Goal: Task Accomplishment & Management: Use online tool/utility

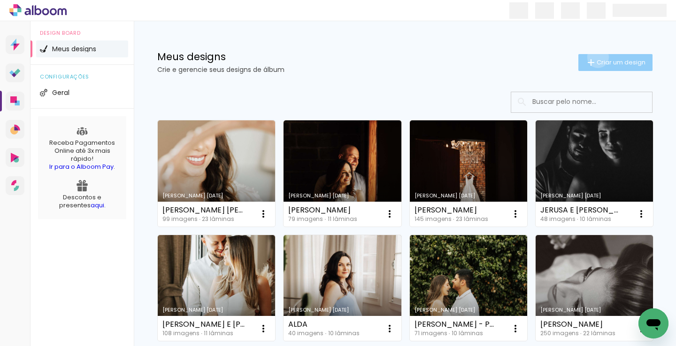
click at [597, 57] on paper-button "Criar um design" at bounding box center [616, 62] width 74 height 17
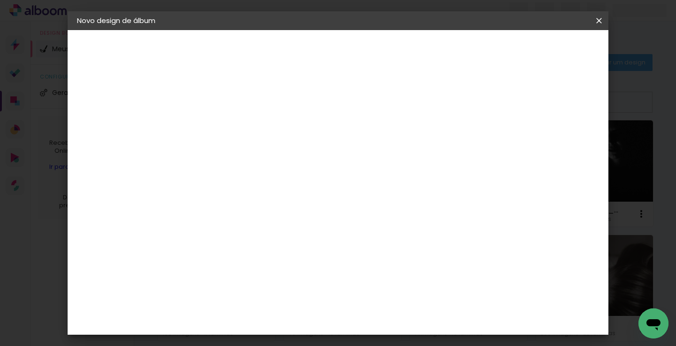
click at [231, 127] on input at bounding box center [231, 126] width 0 height 15
type input "ROGRIGO E CAMILA"
type paper-input "ROGRIGO E CAMILA"
click at [0, 0] on slot "Avançar" at bounding box center [0, 0] width 0 height 0
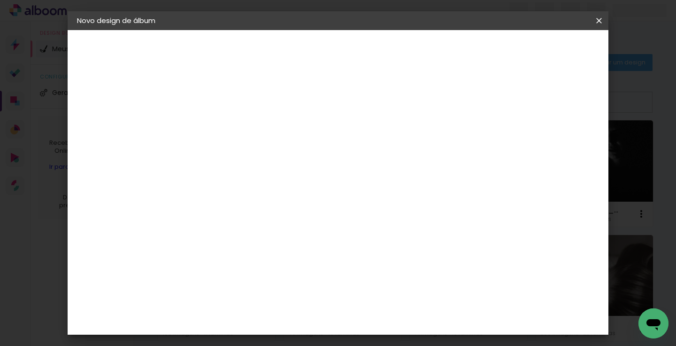
click at [0, 0] on slot "Avançar" at bounding box center [0, 0] width 0 height 0
click at [267, 156] on input "text" at bounding box center [249, 163] width 37 height 15
click at [444, 155] on paper-item "Padrão" at bounding box center [399, 156] width 188 height 19
type input "Padrão"
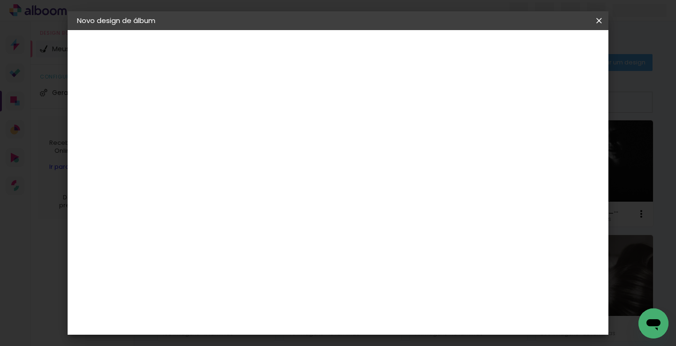
click at [346, 157] on input "Padrão" at bounding box center [288, 154] width 115 height 15
click at [376, 153] on paper-item "Padrão" at bounding box center [399, 156] width 188 height 19
click at [294, 335] on span "30 × 30" at bounding box center [272, 347] width 44 height 25
click at [398, 41] on header "Modelo Escolha o modelo do álbum. Voltar Avançar" at bounding box center [294, 58] width 208 height 56
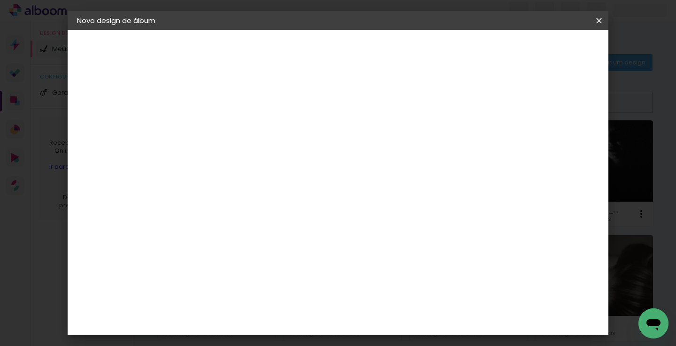
click at [0, 0] on slot "Avançar" at bounding box center [0, 0] width 0 height 0
click at [438, 99] on div at bounding box center [434, 101] width 8 height 8
type paper-checkbox "on"
click at [491, 53] on span "Iniciar design" at bounding box center [470, 49] width 43 height 7
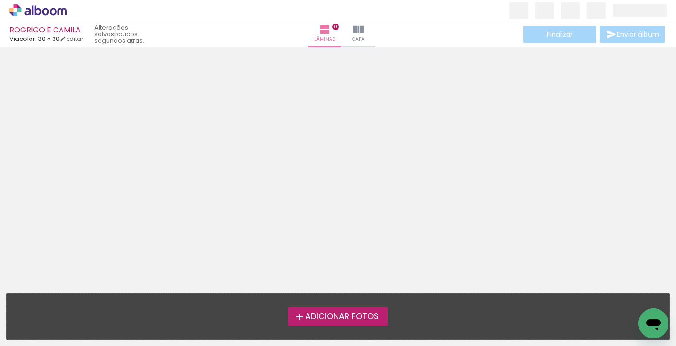
click at [359, 313] on span "Adicionar Fotos" at bounding box center [342, 316] width 74 height 8
click at [0, 0] on input "file" at bounding box center [0, 0] width 0 height 0
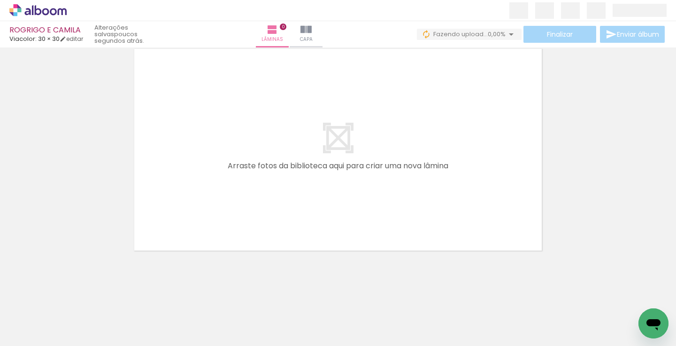
scroll to position [29, 0]
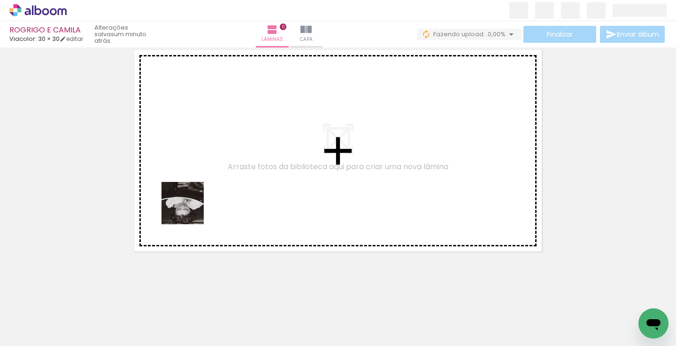
drag, startPoint x: 102, startPoint y: 321, endPoint x: 197, endPoint y: 206, distance: 148.5
click at [198, 205] on quentale-workspace at bounding box center [338, 173] width 676 height 346
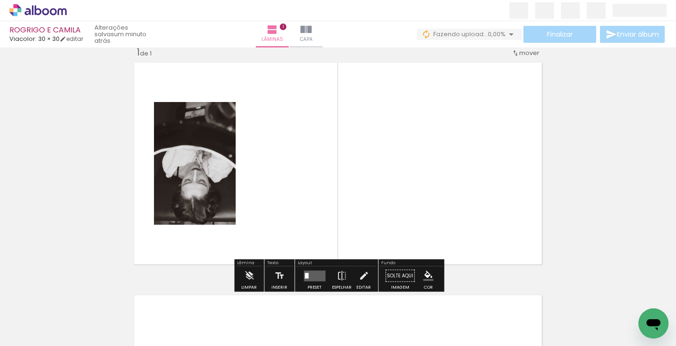
scroll to position [12, 0]
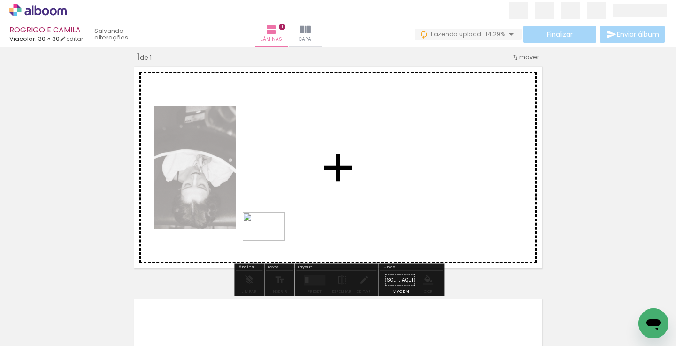
drag, startPoint x: 164, startPoint y: 315, endPoint x: 271, endPoint y: 239, distance: 130.6
click at [271, 240] on quentale-workspace at bounding box center [338, 173] width 676 height 346
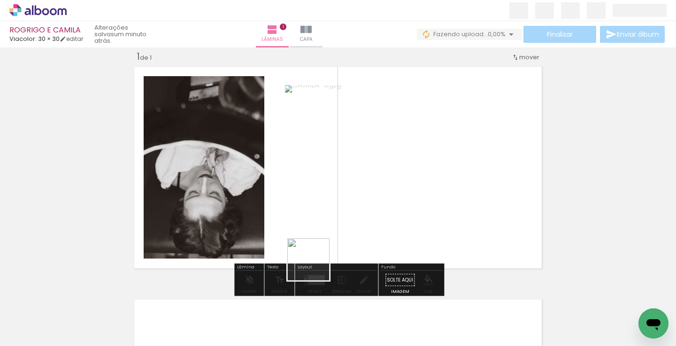
drag, startPoint x: 320, startPoint y: 320, endPoint x: 316, endPoint y: 225, distance: 95.9
click at [316, 230] on quentale-workspace at bounding box center [338, 173] width 676 height 346
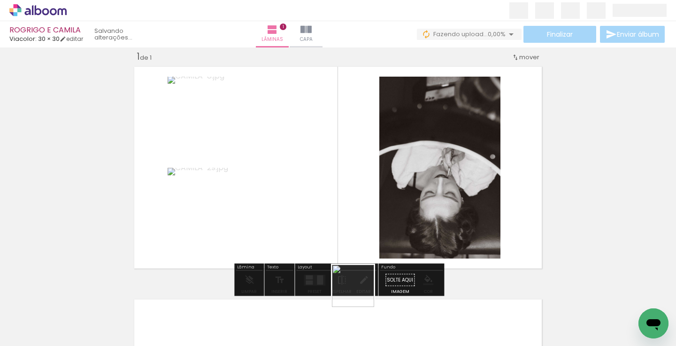
drag, startPoint x: 363, startPoint y: 307, endPoint x: 355, endPoint y: 216, distance: 91.9
click at [355, 218] on quentale-workspace at bounding box center [338, 173] width 676 height 346
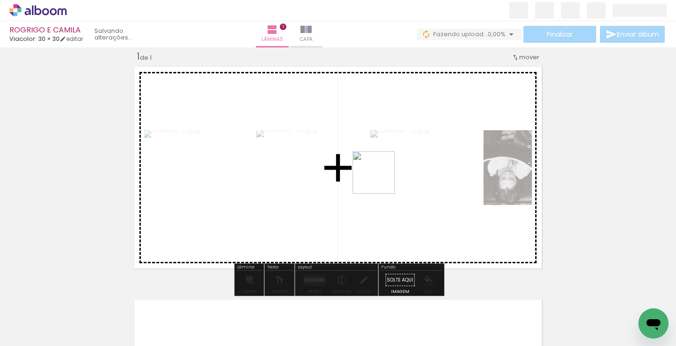
drag, startPoint x: 406, startPoint y: 321, endPoint x: 381, endPoint y: 179, distance: 144.1
click at [381, 179] on quentale-workspace at bounding box center [338, 173] width 676 height 346
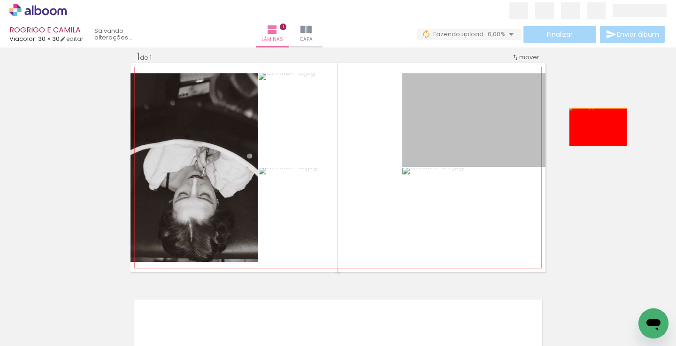
drag, startPoint x: 476, startPoint y: 122, endPoint x: 600, endPoint y: 127, distance: 123.6
click at [601, 128] on div "Inserir lâmina 1 de 1" at bounding box center [338, 271] width 676 height 465
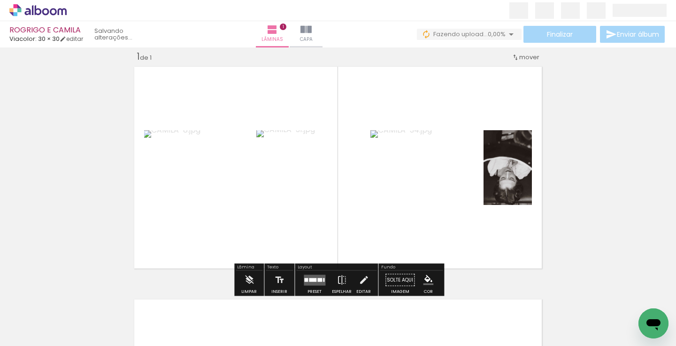
click at [48, 333] on paper-button "Adicionar Fotos" at bounding box center [29, 332] width 46 height 15
click at [0, 0] on input "file" at bounding box center [0, 0] width 0 height 0
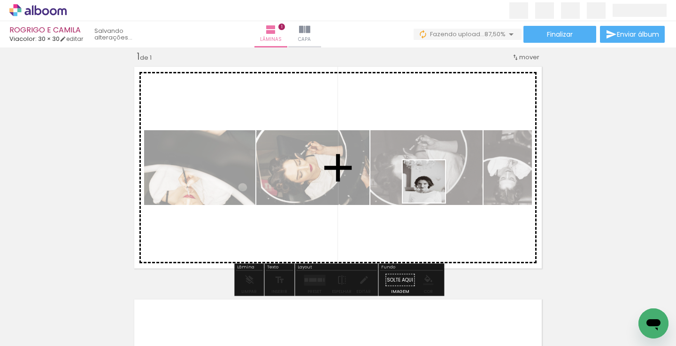
drag, startPoint x: 473, startPoint y: 334, endPoint x: 426, endPoint y: 184, distance: 157.2
click at [428, 185] on quentale-workspace at bounding box center [338, 173] width 676 height 346
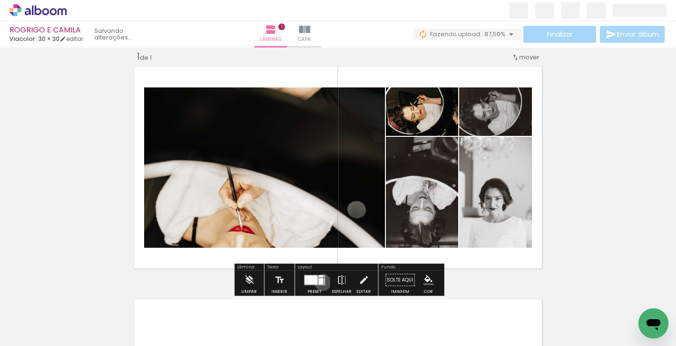
click at [321, 282] on div at bounding box center [320, 281] width 5 height 7
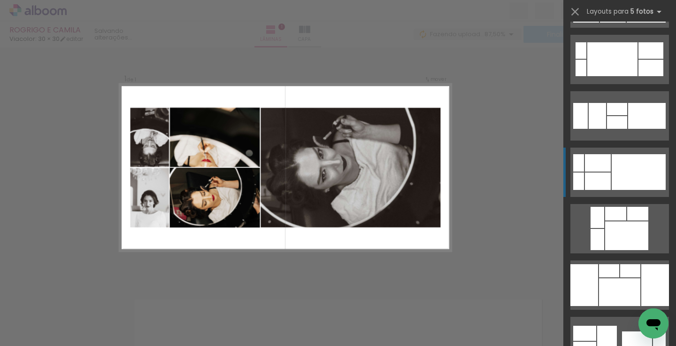
scroll to position [162, 0]
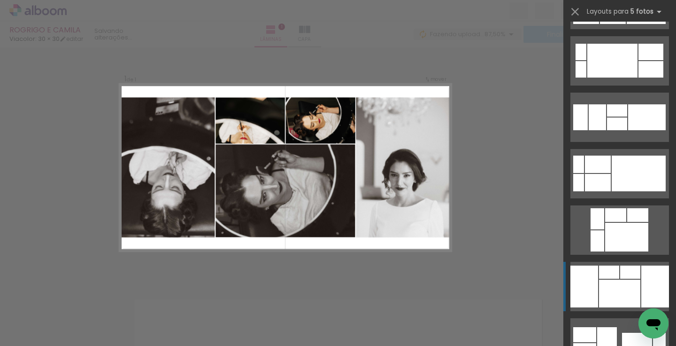
click at [620, 130] on div at bounding box center [617, 123] width 20 height 13
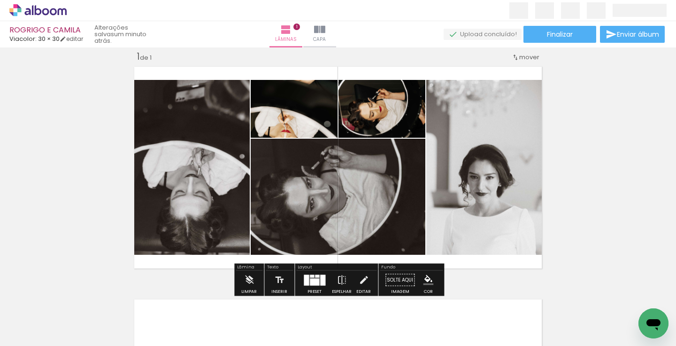
click at [317, 272] on div at bounding box center [314, 280] width 25 height 19
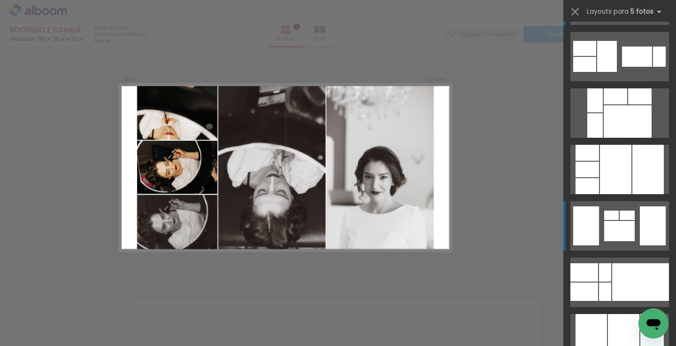
scroll to position [456, 0]
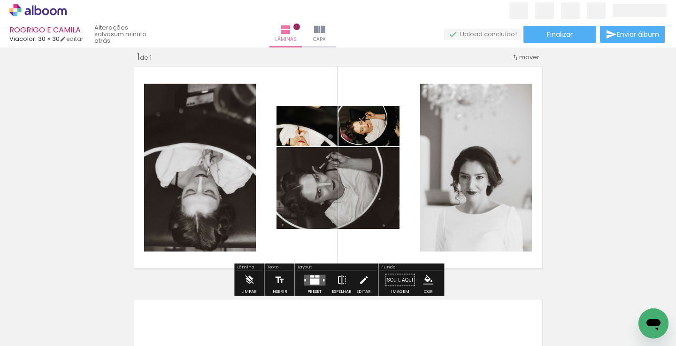
click at [337, 280] on iron-icon at bounding box center [342, 280] width 10 height 19
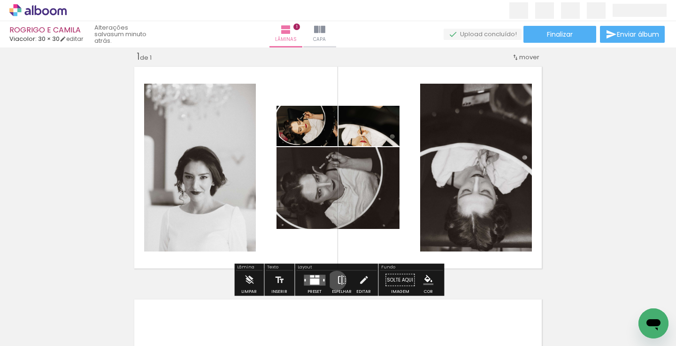
click at [337, 280] on iron-icon at bounding box center [342, 280] width 10 height 19
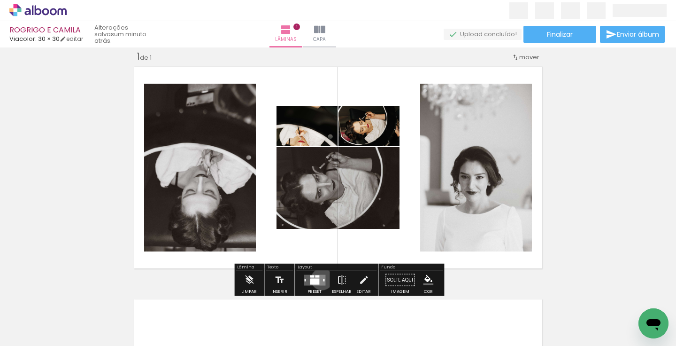
click at [320, 279] on quentale-layouter at bounding box center [315, 279] width 22 height 11
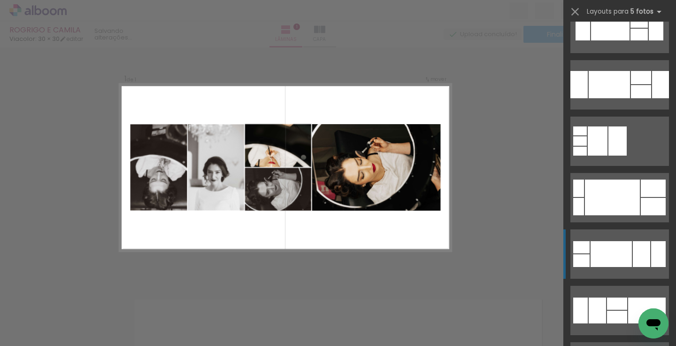
scroll to position [889, 0]
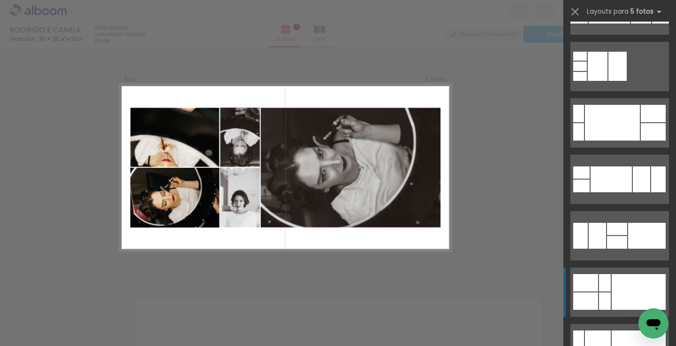
click at [628, 248] on div at bounding box center [617, 242] width 20 height 13
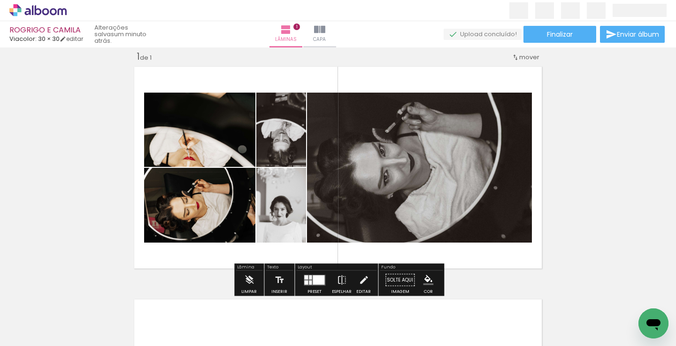
click at [319, 276] on div at bounding box center [319, 279] width 12 height 9
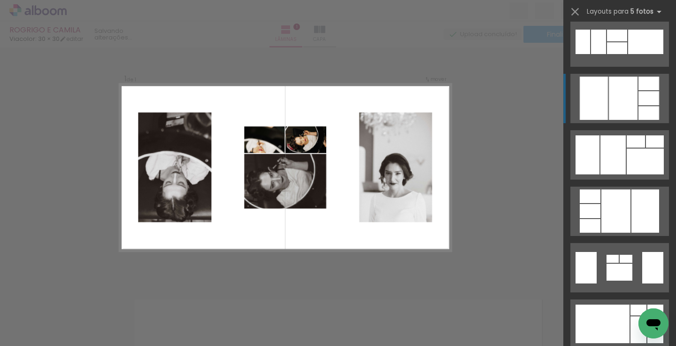
scroll to position [1363, 0]
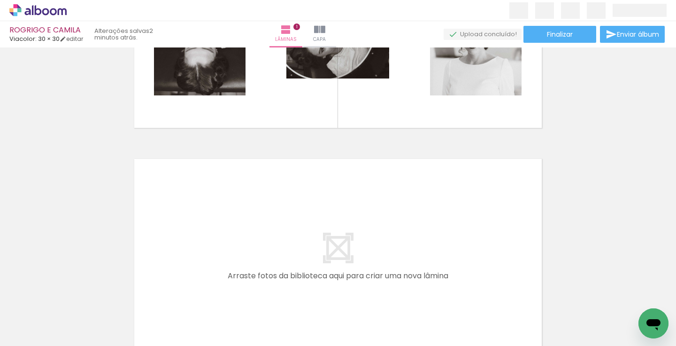
scroll to position [153, 0]
click at [34, 336] on span "Adicionar Fotos" at bounding box center [33, 333] width 28 height 10
click at [0, 0] on input "file" at bounding box center [0, 0] width 0 height 0
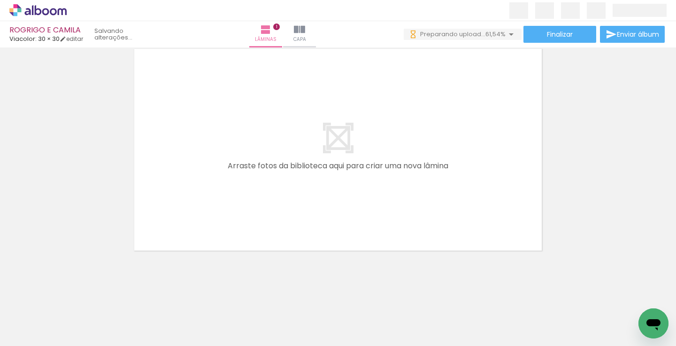
scroll to position [0, 87]
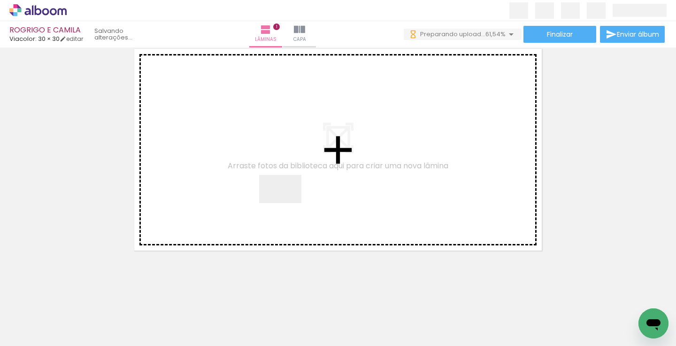
drag, startPoint x: 443, startPoint y: 315, endPoint x: 255, endPoint y: 193, distance: 224.5
click at [255, 193] on quentale-workspace at bounding box center [338, 173] width 676 height 346
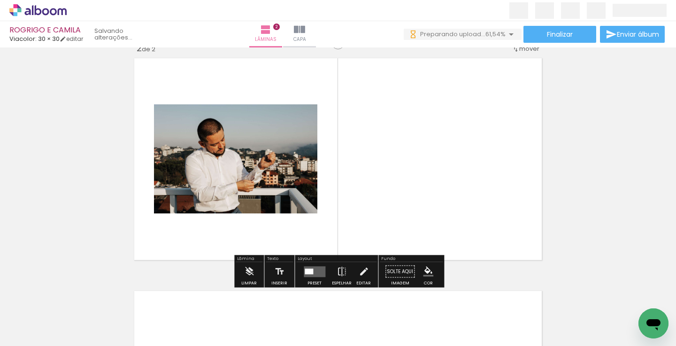
scroll to position [244, 0]
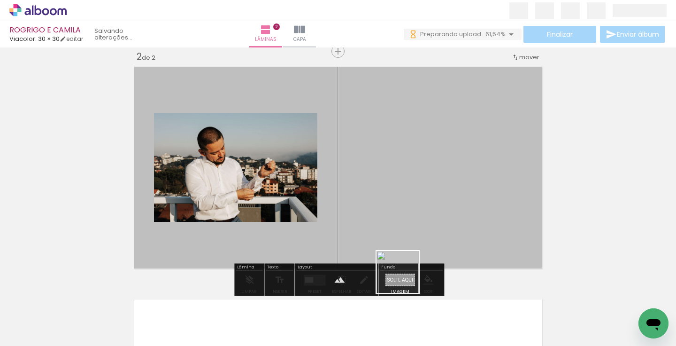
drag, startPoint x: 478, startPoint y: 324, endPoint x: 230, endPoint y: 209, distance: 272.6
click at [231, 209] on quentale-workspace at bounding box center [338, 173] width 676 height 346
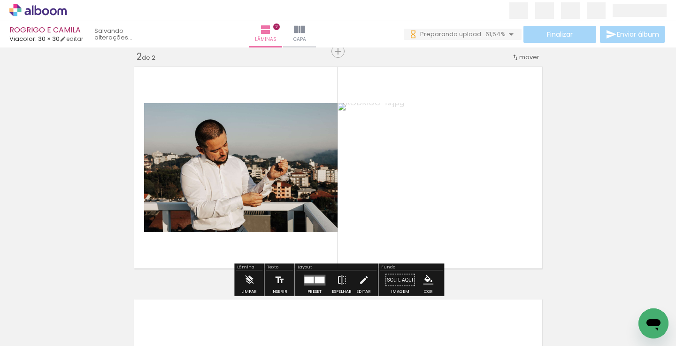
click at [52, 331] on paper-button "Adicionar Fotos" at bounding box center [29, 332] width 46 height 15
click at [0, 0] on input "file" at bounding box center [0, 0] width 0 height 0
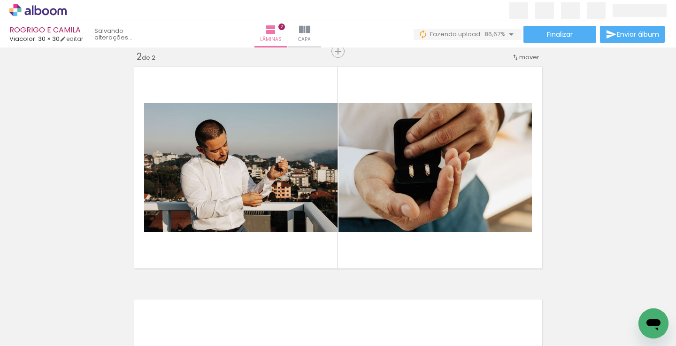
scroll to position [0, 193]
drag, startPoint x: 586, startPoint y: 322, endPoint x: 310, endPoint y: 241, distance: 286.8
click at [315, 246] on quentale-workspace at bounding box center [338, 173] width 676 height 346
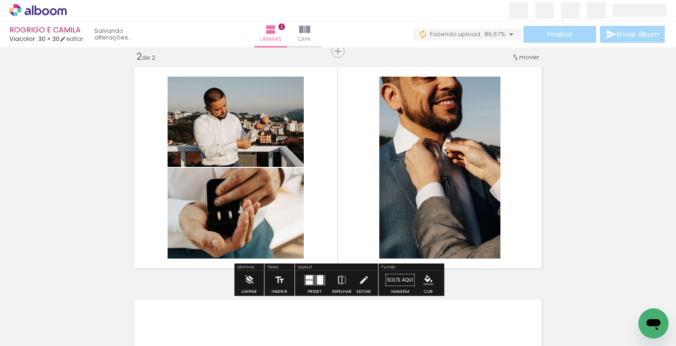
drag, startPoint x: 428, startPoint y: 326, endPoint x: 418, endPoint y: 198, distance: 128.6
click at [418, 198] on quentale-workspace at bounding box center [338, 173] width 676 height 346
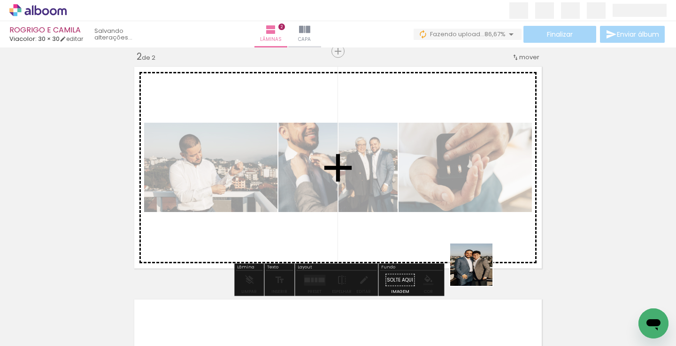
drag, startPoint x: 481, startPoint y: 321, endPoint x: 470, endPoint y: 186, distance: 134.8
click at [470, 191] on quentale-workspace at bounding box center [338, 173] width 676 height 346
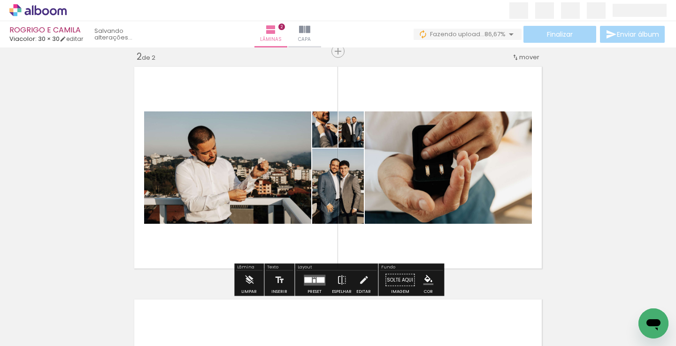
drag, startPoint x: 635, startPoint y: 305, endPoint x: 475, endPoint y: 209, distance: 185.8
click at [479, 214] on quentale-workspace at bounding box center [338, 173] width 676 height 346
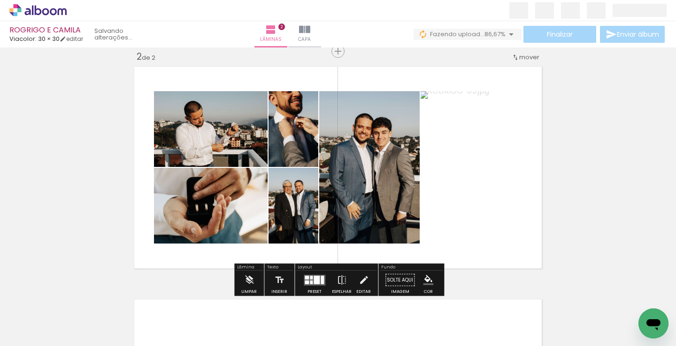
click at [309, 285] on div at bounding box center [314, 280] width 25 height 19
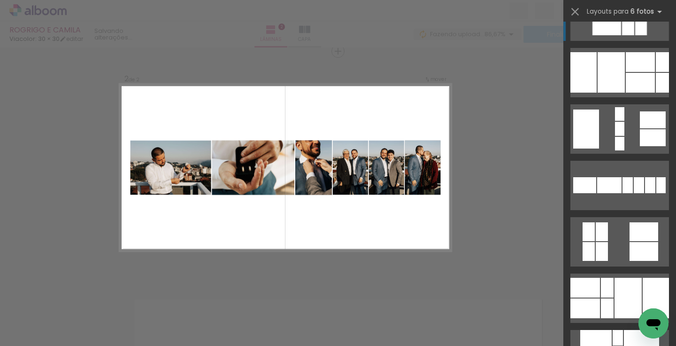
scroll to position [433, 0]
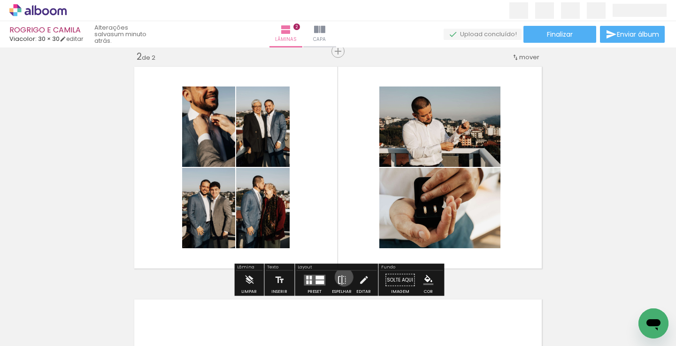
click at [341, 277] on iron-icon at bounding box center [342, 280] width 10 height 19
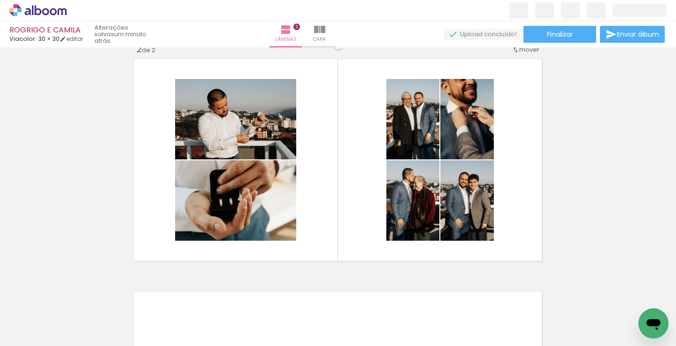
scroll to position [252, 0]
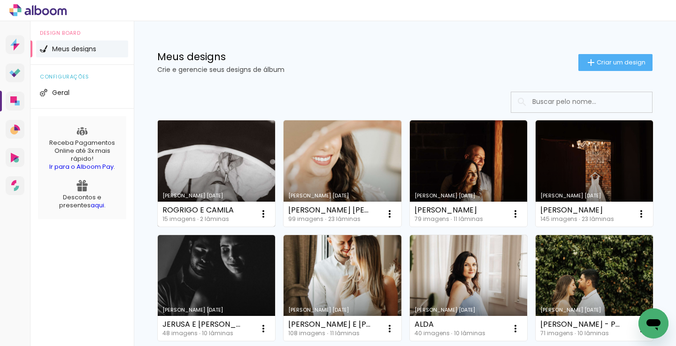
click at [225, 174] on link "Criado em [DATE]" at bounding box center [216, 173] width 117 height 106
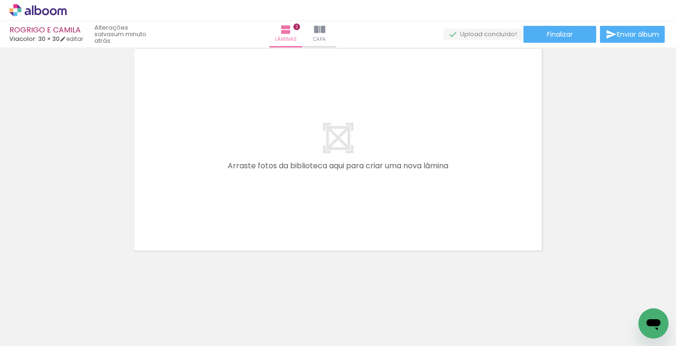
scroll to position [371, 0]
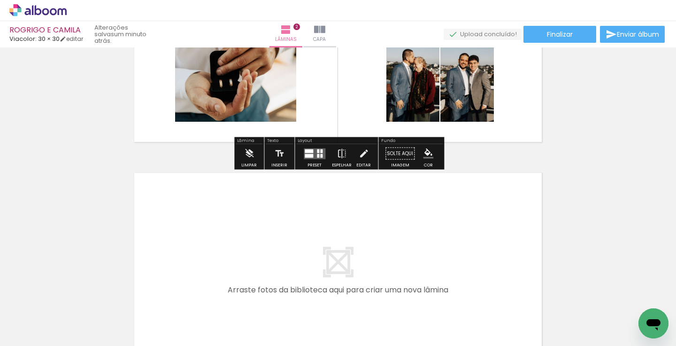
click at [319, 158] on quentale-layouter at bounding box center [315, 153] width 22 height 11
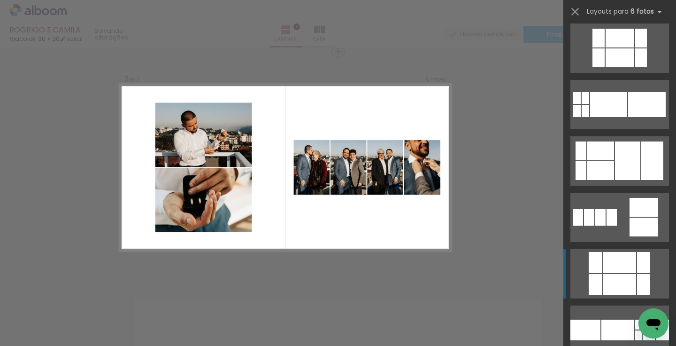
scroll to position [34, 0]
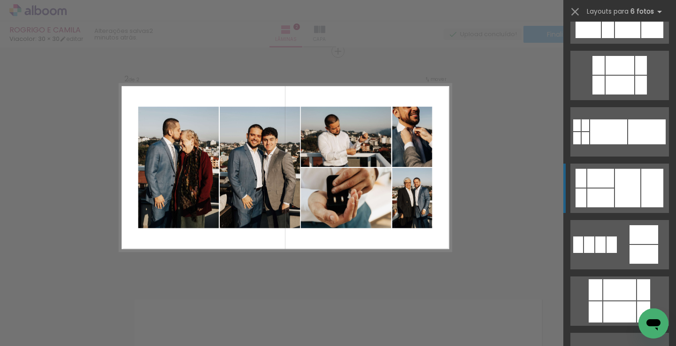
click at [628, 38] on div at bounding box center [627, 19] width 25 height 39
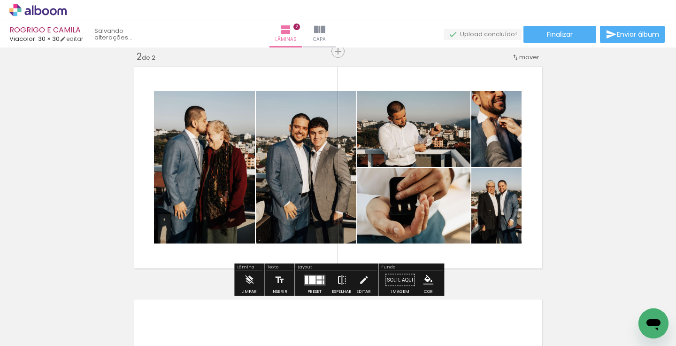
click at [337, 278] on iron-icon at bounding box center [342, 280] width 10 height 19
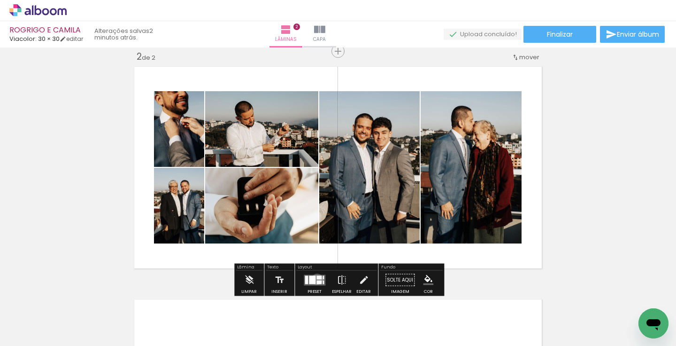
click at [317, 279] on div at bounding box center [319, 277] width 5 height 4
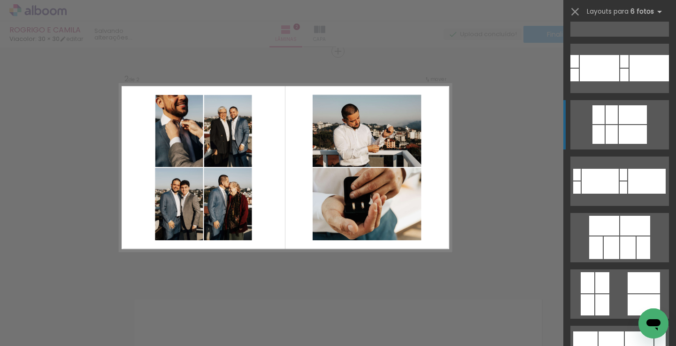
scroll to position [1217, 0]
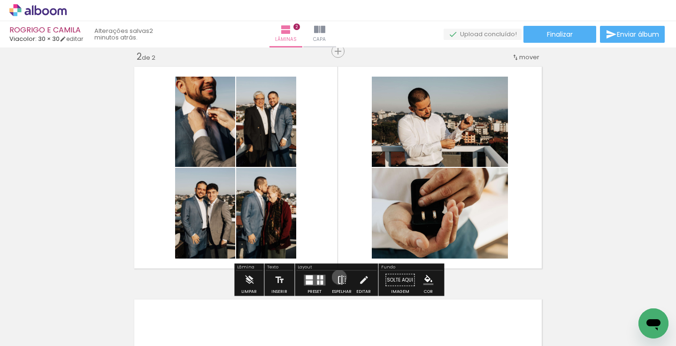
click at [337, 277] on iron-icon at bounding box center [342, 280] width 10 height 19
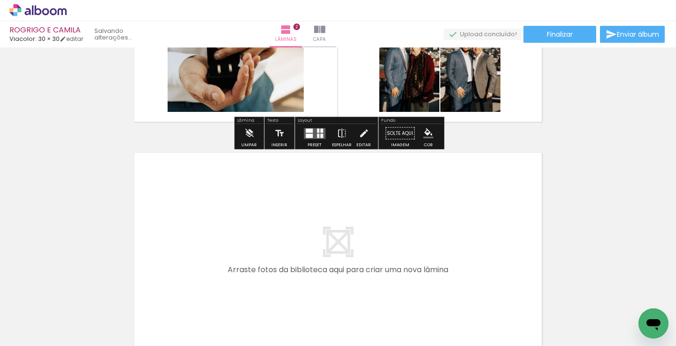
scroll to position [401, 0]
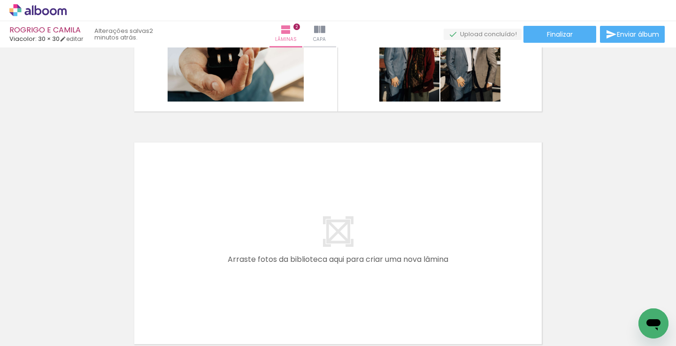
click at [44, 317] on input "Todas as fotos" at bounding box center [26, 317] width 36 height 8
click at [47, 313] on paper-item "Não utilizadas" at bounding box center [30, 314] width 48 height 8
type input "Não utilizadas"
click at [74, 298] on iron-icon at bounding box center [74, 295] width 10 height 10
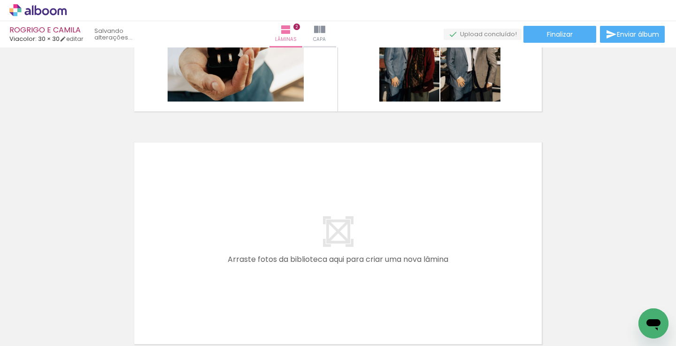
click at [74, 298] on iron-icon at bounding box center [74, 295] width 10 height 10
click at [39, 337] on span "Adicionar Fotos" at bounding box center [33, 333] width 28 height 10
click at [0, 0] on input "file" at bounding box center [0, 0] width 0 height 0
click at [35, 341] on span "Adicionar Fotos" at bounding box center [33, 340] width 28 height 10
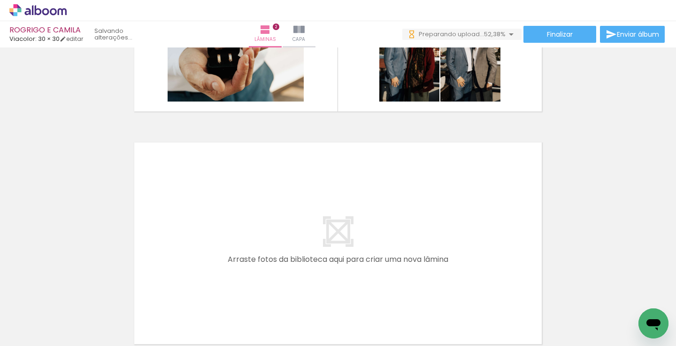
click at [0, 0] on input "file" at bounding box center [0, 0] width 0 height 0
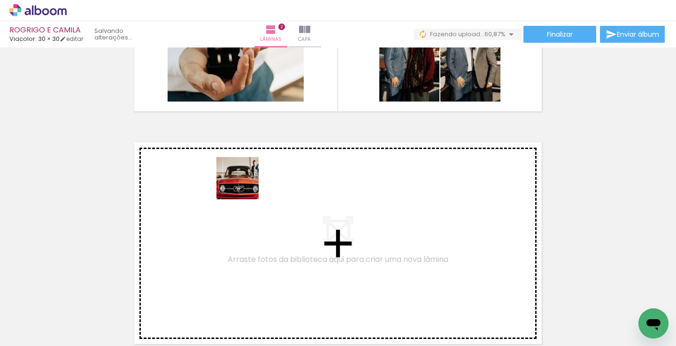
click at [245, 185] on quentale-workspace at bounding box center [338, 173] width 676 height 346
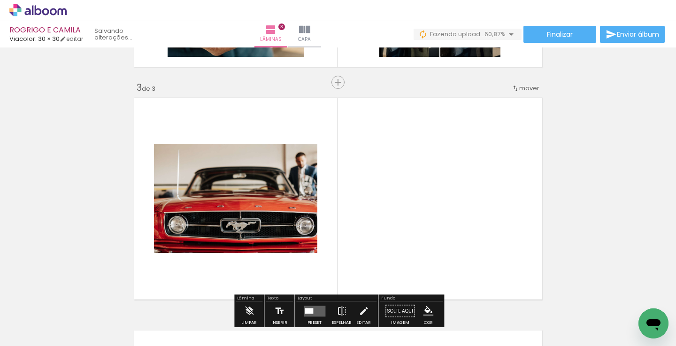
scroll to position [477, 0]
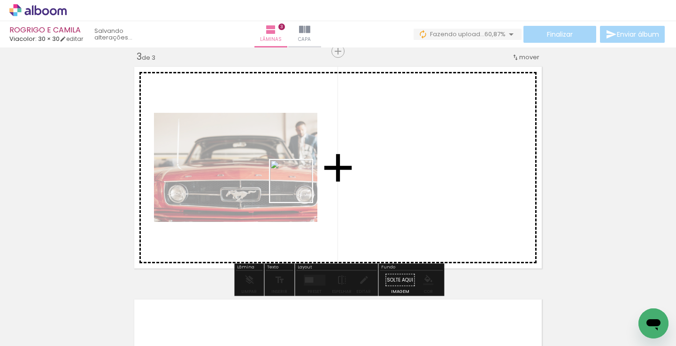
drag, startPoint x: 162, startPoint y: 315, endPoint x: 298, endPoint y: 190, distance: 184.8
click at [298, 188] on quentale-workspace at bounding box center [338, 173] width 676 height 346
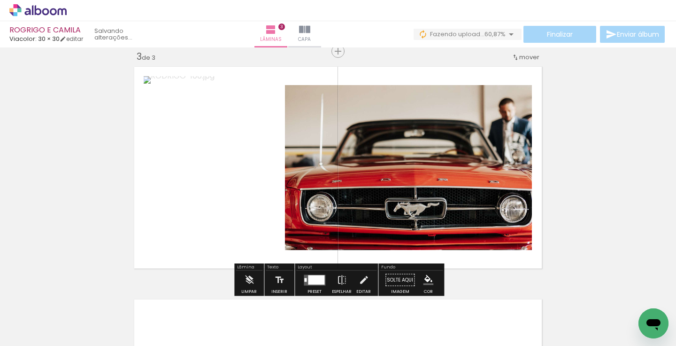
drag, startPoint x: 313, startPoint y: 321, endPoint x: 334, endPoint y: 229, distance: 94.1
click at [334, 231] on quentale-workspace at bounding box center [338, 173] width 676 height 346
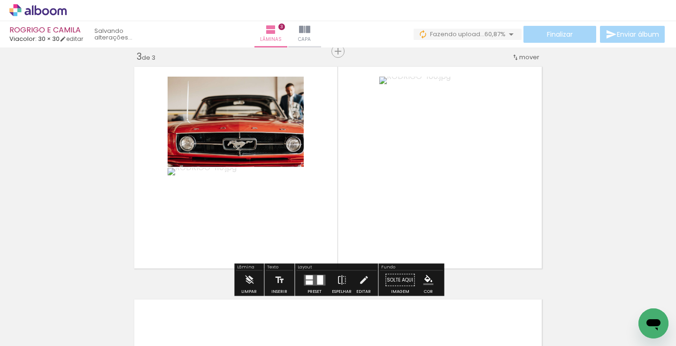
drag, startPoint x: 470, startPoint y: 316, endPoint x: 470, endPoint y: 220, distance: 96.3
click at [470, 221] on quentale-workspace at bounding box center [338, 173] width 676 height 346
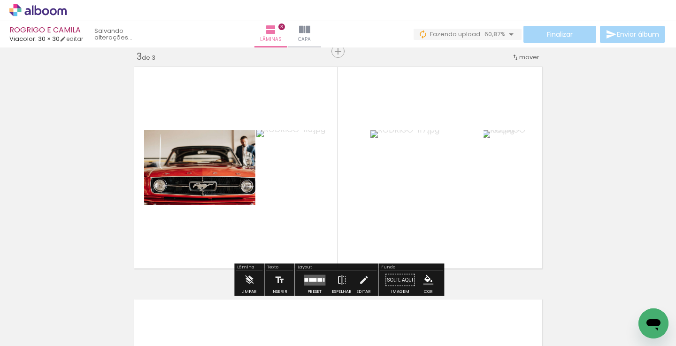
click at [319, 277] on quentale-layouter at bounding box center [315, 279] width 22 height 11
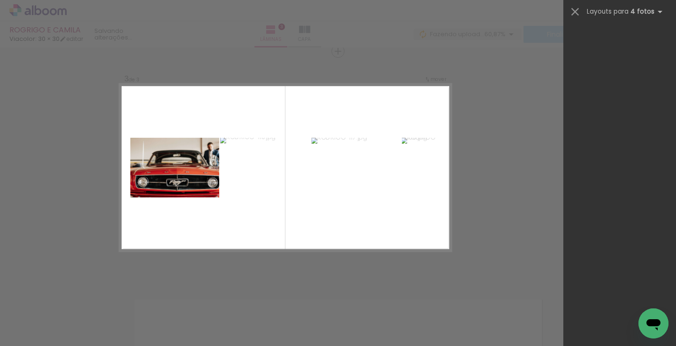
scroll to position [0, 0]
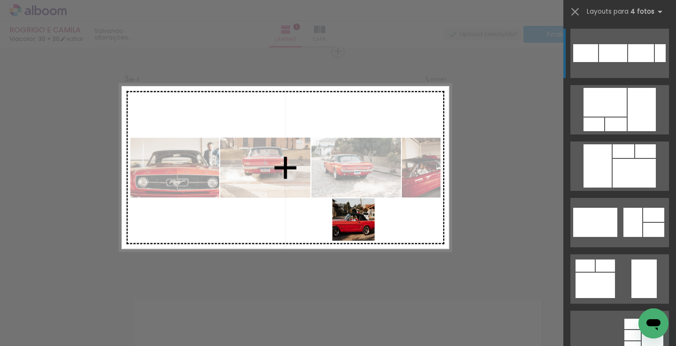
click at [361, 225] on quentale-workspace at bounding box center [338, 173] width 676 height 346
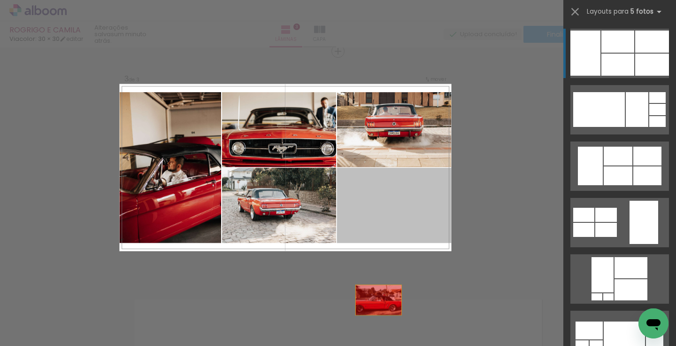
drag, startPoint x: 377, startPoint y: 203, endPoint x: 371, endPoint y: 335, distance: 132.1
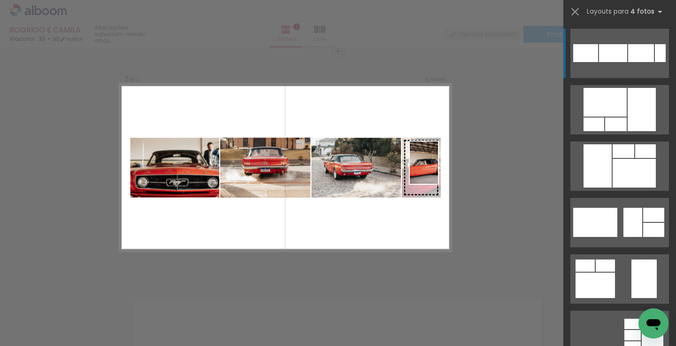
drag, startPoint x: 100, startPoint y: 312, endPoint x: 438, endPoint y: 170, distance: 367.3
click at [438, 170] on quentale-workspace at bounding box center [338, 173] width 676 height 346
drag, startPoint x: 142, startPoint y: 328, endPoint x: 436, endPoint y: 178, distance: 330.4
click at [436, 178] on quentale-workspace at bounding box center [338, 173] width 676 height 346
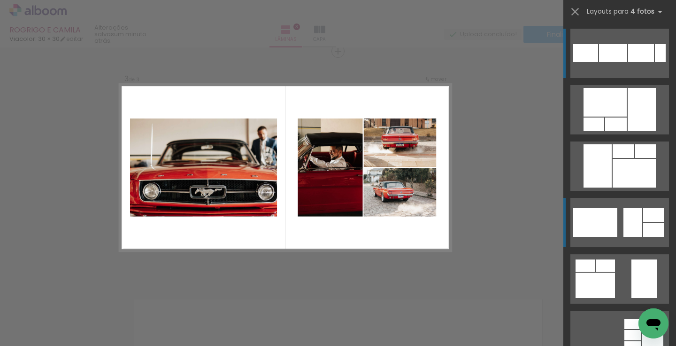
click at [598, 62] on div at bounding box center [585, 53] width 25 height 18
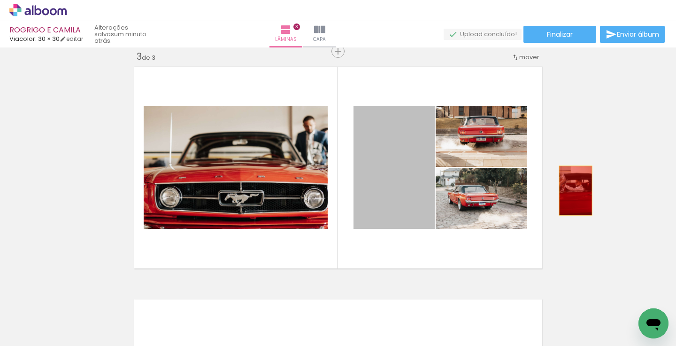
drag, startPoint x: 426, startPoint y: 205, endPoint x: 576, endPoint y: 188, distance: 151.2
click at [576, 188] on div "Inserir lâmina 1 de 3 Inserir lâmina 2 de 3 Inserir lâmina 3 de 3" at bounding box center [338, 39] width 676 height 930
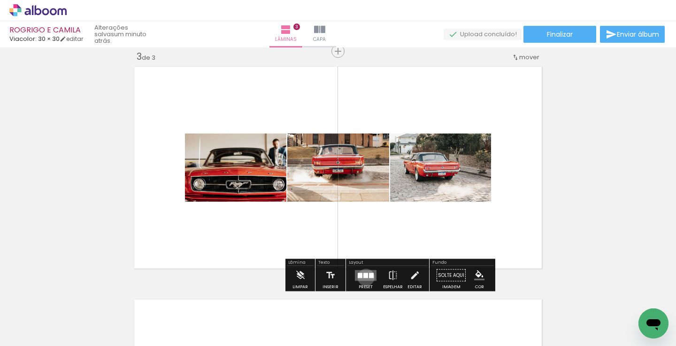
click at [364, 277] on div at bounding box center [366, 274] width 5 height 5
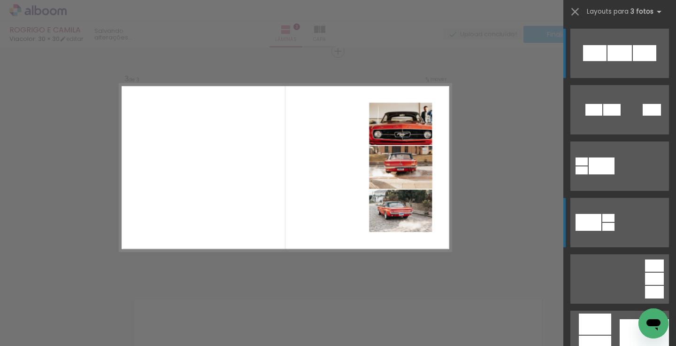
scroll to position [145, 0]
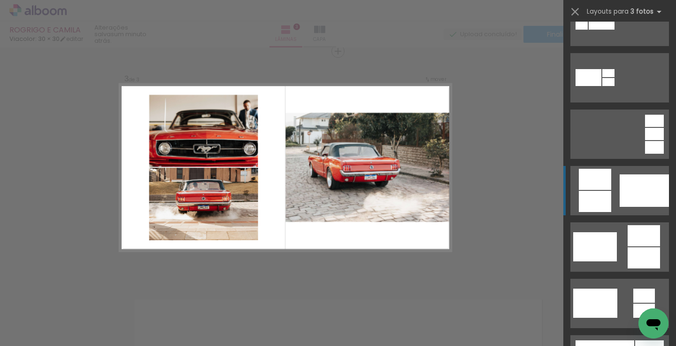
click at [637, 193] on div at bounding box center [644, 190] width 49 height 32
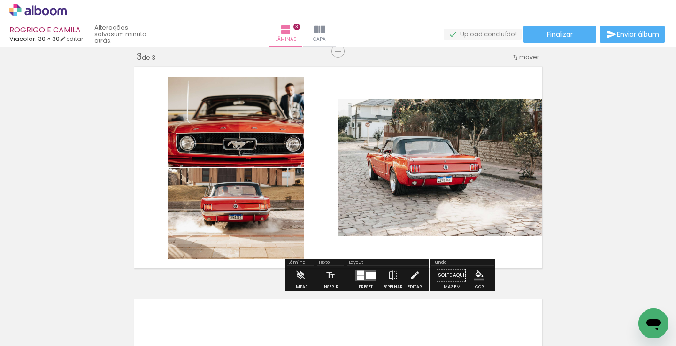
click at [363, 273] on quentale-layouter at bounding box center [366, 275] width 22 height 11
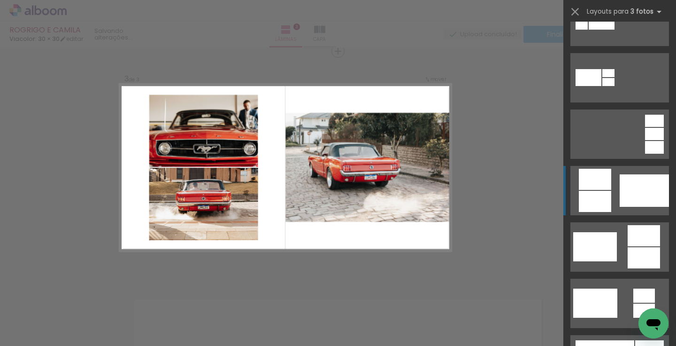
scroll to position [282, 0]
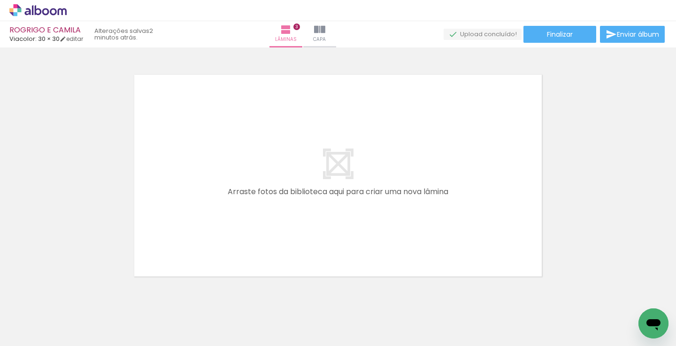
scroll to position [700, 0]
click at [78, 296] on iron-icon at bounding box center [74, 295] width 10 height 10
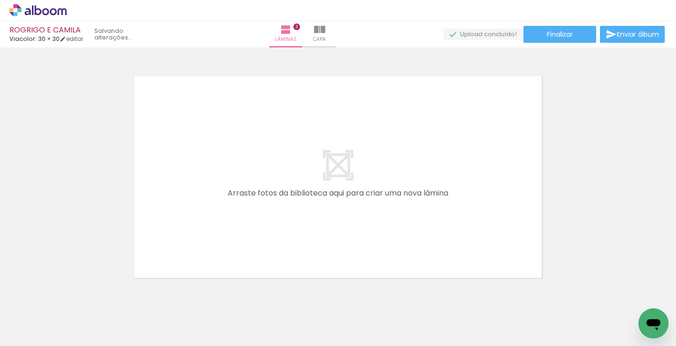
click at [78, 296] on iron-icon at bounding box center [74, 295] width 10 height 10
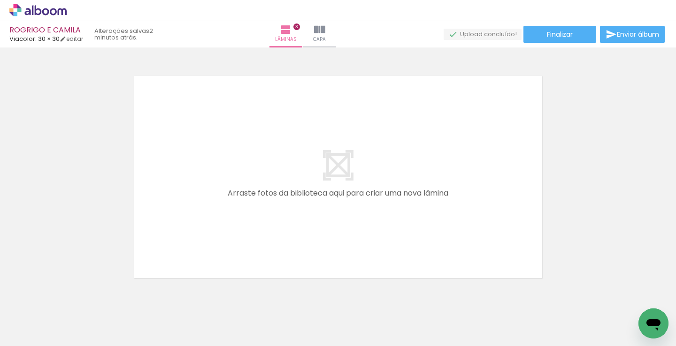
click at [77, 296] on iron-horizontal-list at bounding box center [67, 316] width 19 height 59
click at [33, 335] on span "Adicionar Fotos" at bounding box center [33, 340] width 28 height 10
click at [0, 0] on input "file" at bounding box center [0, 0] width 0 height 0
drag, startPoint x: 149, startPoint y: 313, endPoint x: 153, endPoint y: 196, distance: 117.0
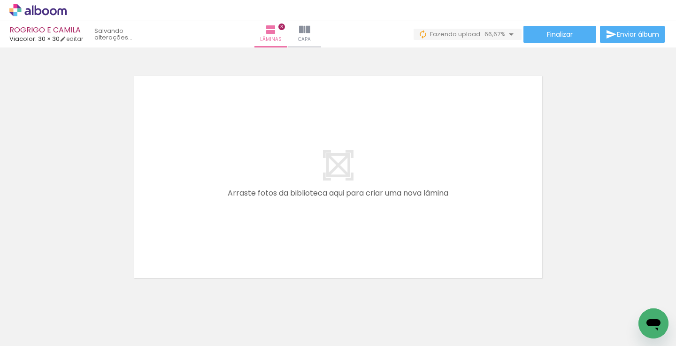
click at [153, 196] on quentale-workspace at bounding box center [338, 173] width 676 height 346
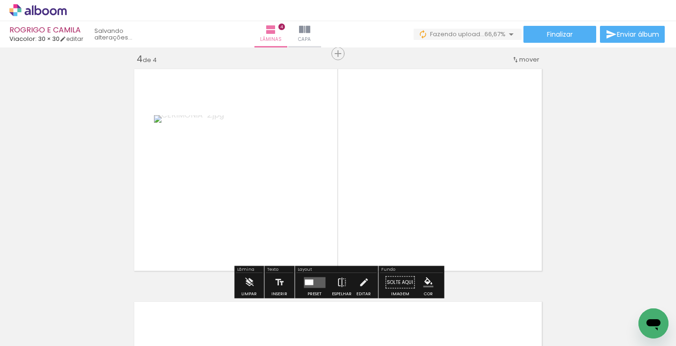
scroll to position [709, 0]
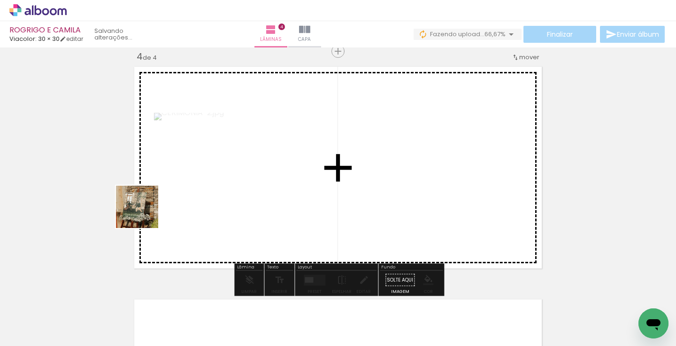
click at [144, 214] on quentale-workspace at bounding box center [338, 173] width 676 height 346
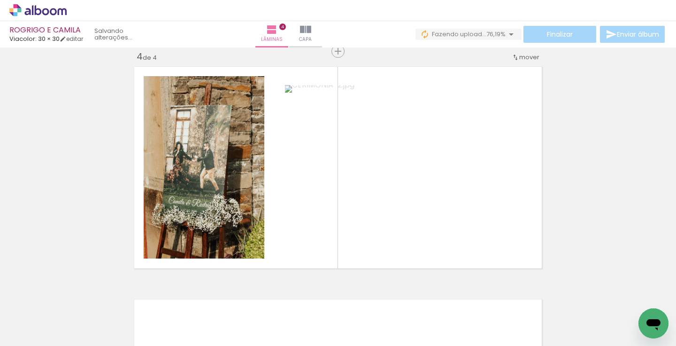
click at [220, 322] on div at bounding box center [199, 314] width 42 height 28
drag, startPoint x: 264, startPoint y: 317, endPoint x: 394, endPoint y: 153, distance: 208.6
click at [391, 154] on quentale-workspace at bounding box center [338, 173] width 676 height 346
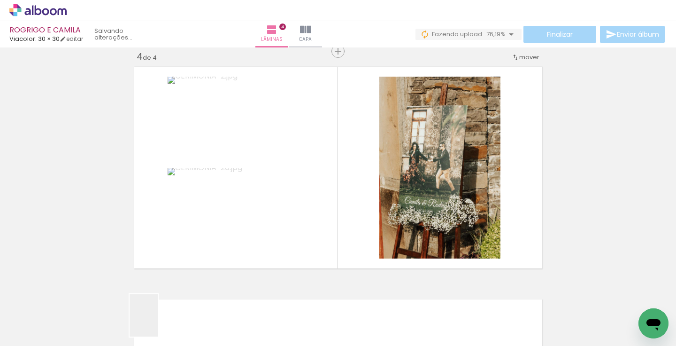
drag, startPoint x: 156, startPoint y: 326, endPoint x: 276, endPoint y: 186, distance: 183.9
click at [277, 185] on quentale-workspace at bounding box center [338, 173] width 676 height 346
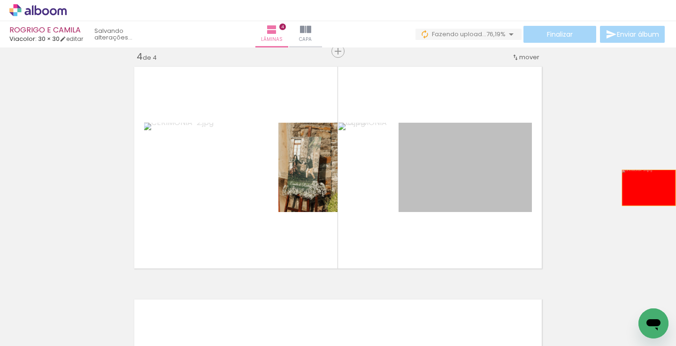
drag, startPoint x: 495, startPoint y: 178, endPoint x: 666, endPoint y: 190, distance: 171.8
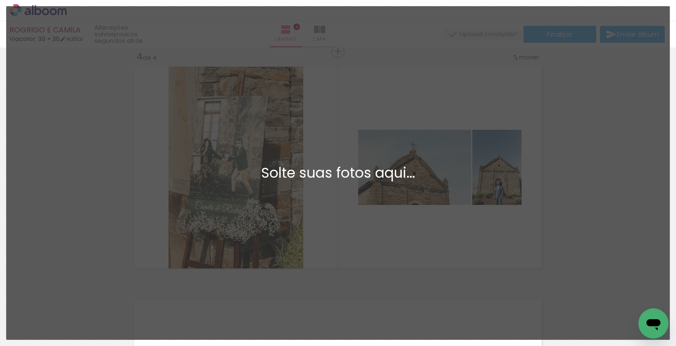
scroll to position [0, 0]
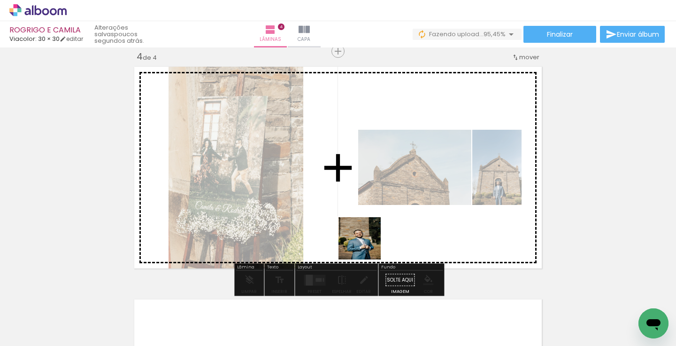
drag, startPoint x: 303, startPoint y: 315, endPoint x: 386, endPoint y: 234, distance: 115.6
click at [386, 233] on quentale-workspace at bounding box center [338, 173] width 676 height 346
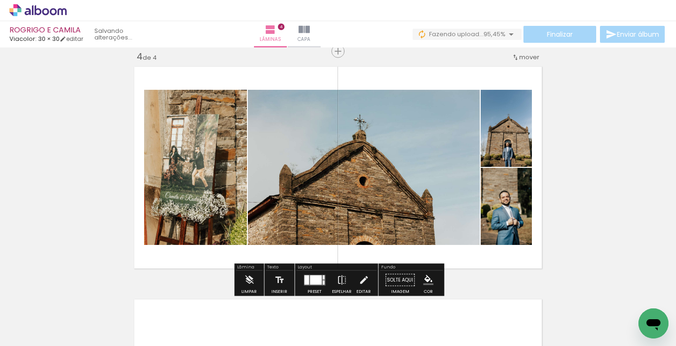
click at [316, 282] on div at bounding box center [316, 279] width 12 height 9
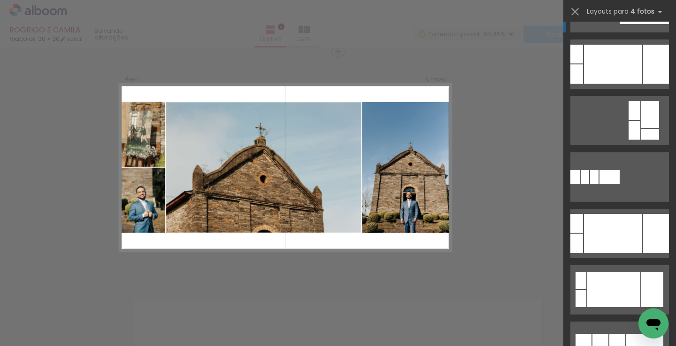
scroll to position [214, 0]
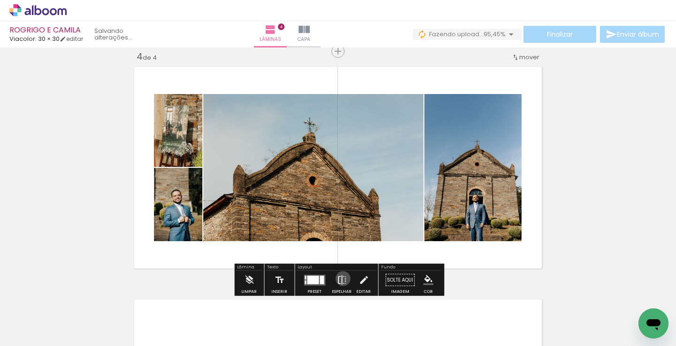
click at [341, 278] on iron-icon at bounding box center [342, 280] width 10 height 19
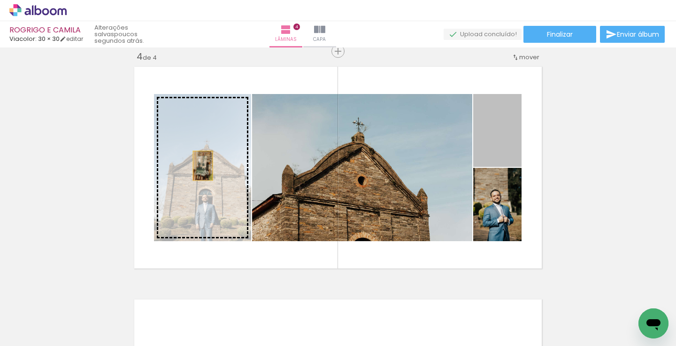
drag, startPoint x: 488, startPoint y: 127, endPoint x: 204, endPoint y: 167, distance: 287.4
click at [0, 0] on slot at bounding box center [0, 0] width 0 height 0
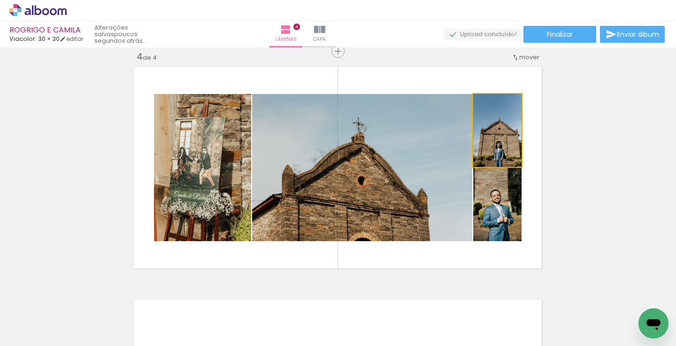
click at [510, 139] on quentale-photo at bounding box center [497, 130] width 48 height 73
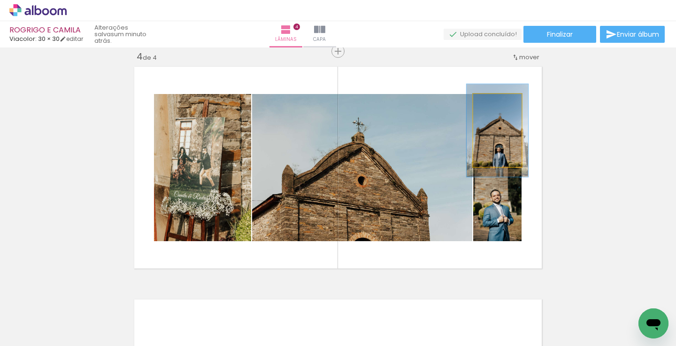
click at [496, 103] on div at bounding box center [496, 104] width 8 height 8
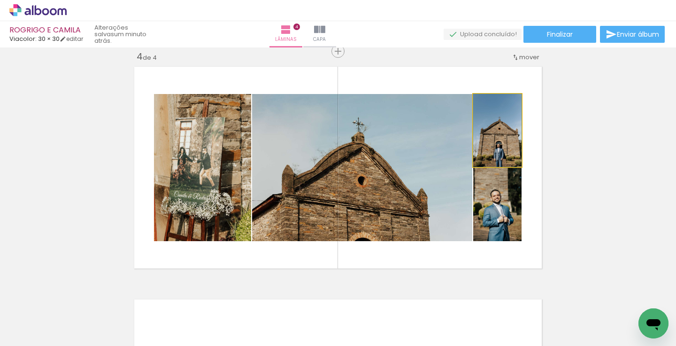
drag, startPoint x: 498, startPoint y: 102, endPoint x: 490, endPoint y: 100, distance: 8.0
click at [490, 101] on div at bounding box center [492, 104] width 8 height 8
click at [520, 135] on quentale-photo at bounding box center [497, 130] width 48 height 73
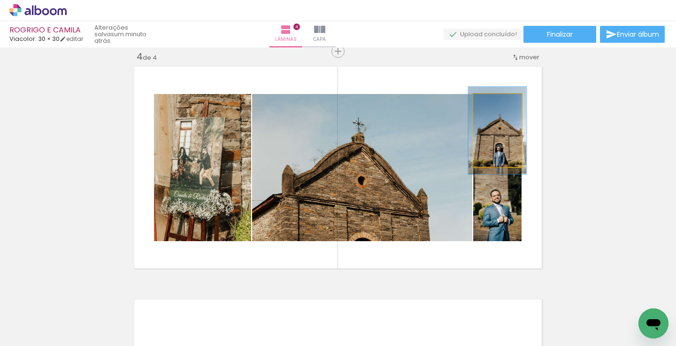
type paper-slider "117"
click at [493, 102] on div at bounding box center [495, 104] width 8 height 8
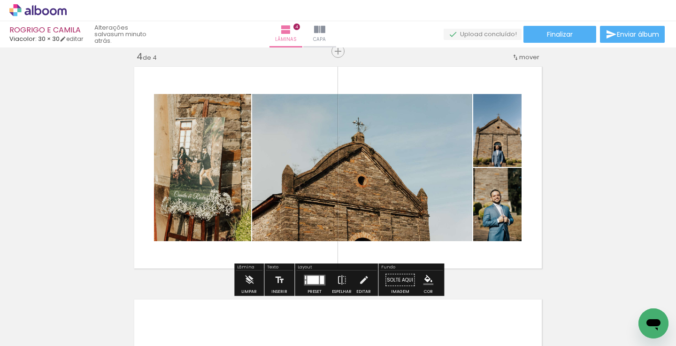
click at [320, 277] on div at bounding box center [322, 279] width 4 height 8
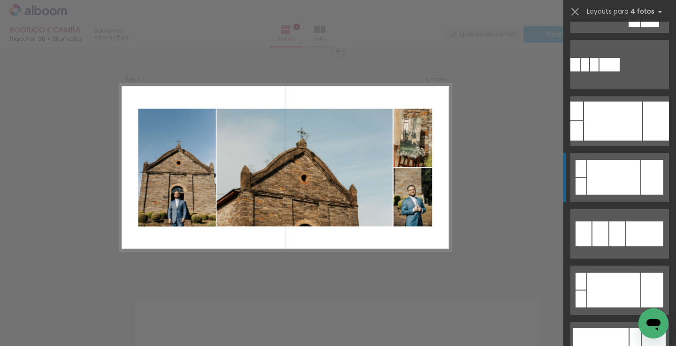
scroll to position [338, 0]
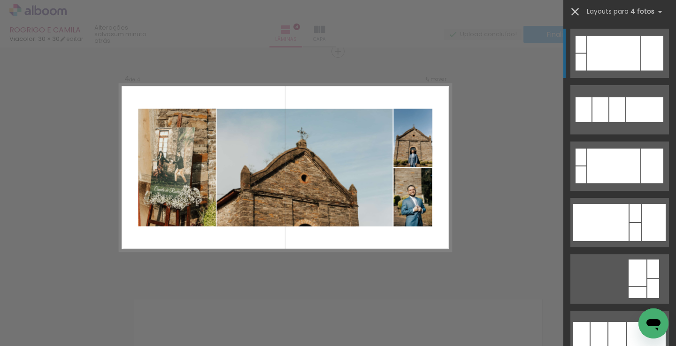
click at [577, 14] on iron-icon at bounding box center [575, 11] width 13 height 13
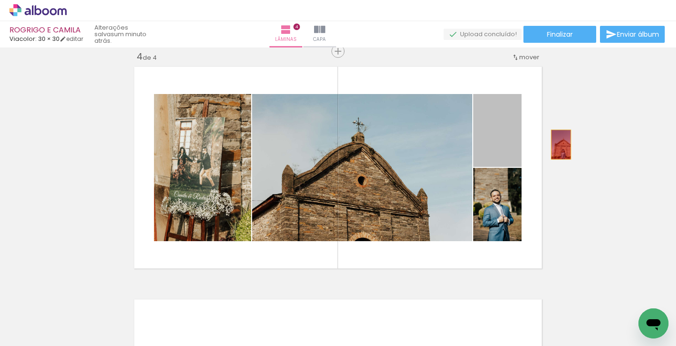
drag, startPoint x: 512, startPoint y: 145, endPoint x: 592, endPoint y: 144, distance: 80.3
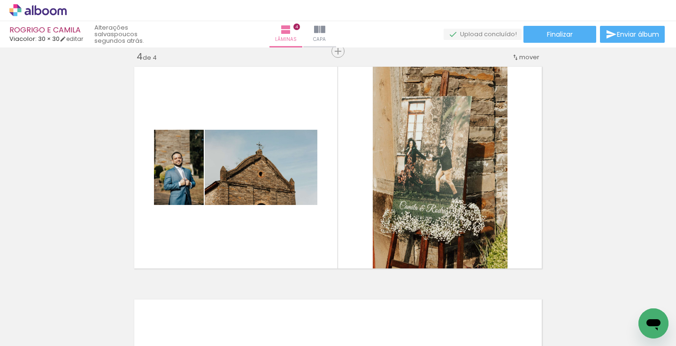
click at [217, 322] on div at bounding box center [199, 314] width 46 height 31
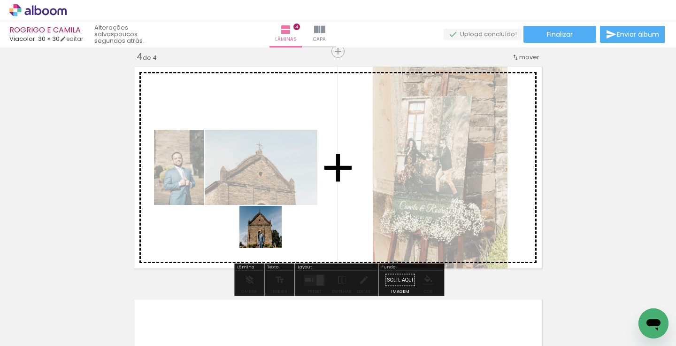
drag, startPoint x: 214, startPoint y: 313, endPoint x: 268, endPoint y: 234, distance: 95.6
click at [268, 233] on quentale-workspace at bounding box center [338, 173] width 676 height 346
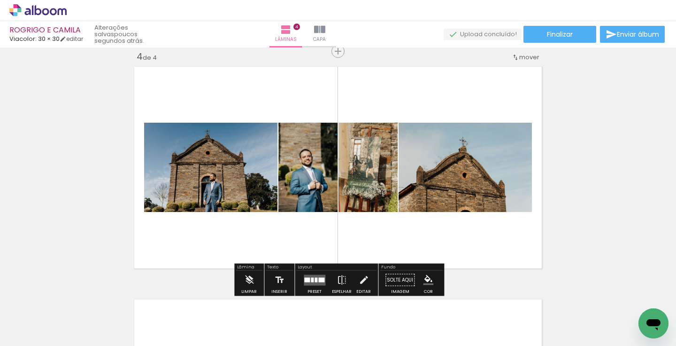
click at [312, 280] on quentale-layouter at bounding box center [315, 279] width 22 height 11
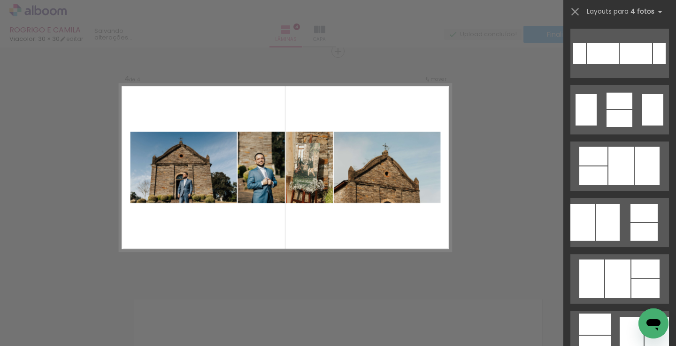
scroll to position [0, 0]
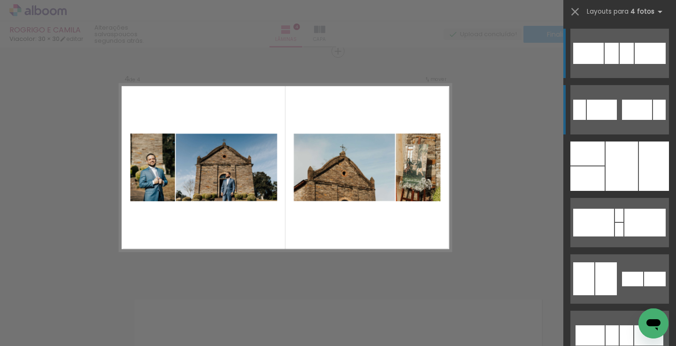
click at [635, 78] on quentale-layouter at bounding box center [620, 53] width 99 height 49
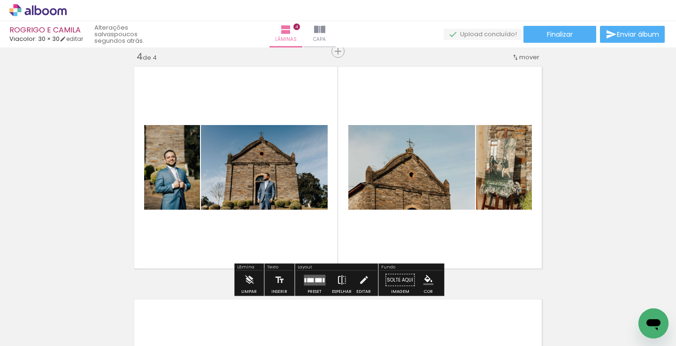
click at [341, 276] on iron-icon at bounding box center [342, 280] width 10 height 19
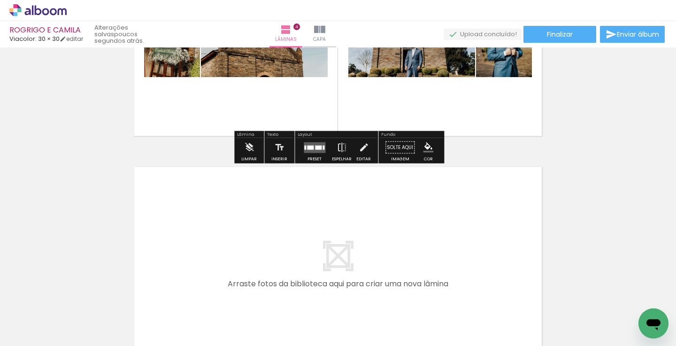
scroll to position [841, 0]
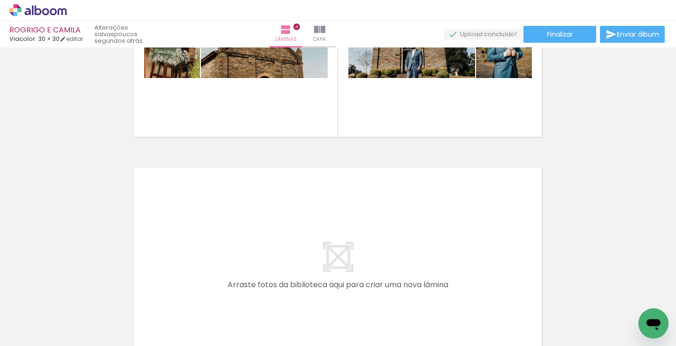
click at [75, 294] on iron-icon at bounding box center [74, 295] width 10 height 10
click at [31, 335] on span "Adicionar Fotos" at bounding box center [33, 340] width 28 height 10
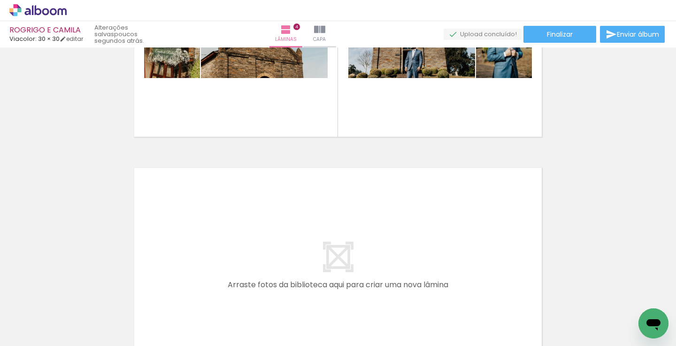
click at [0, 0] on input "file" at bounding box center [0, 0] width 0 height 0
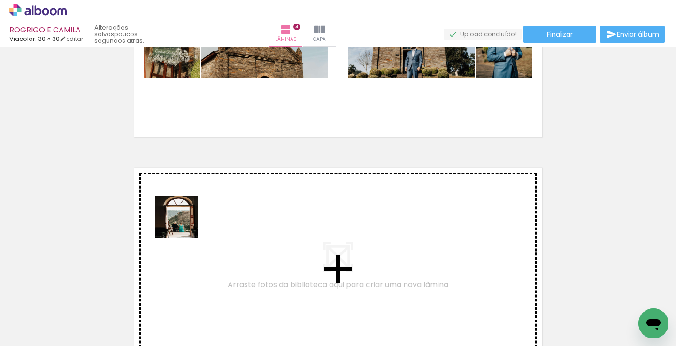
click at [188, 221] on quentale-workspace at bounding box center [338, 173] width 676 height 346
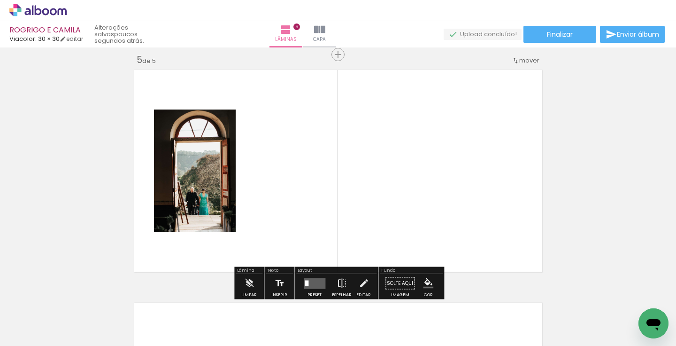
scroll to position [942, 0]
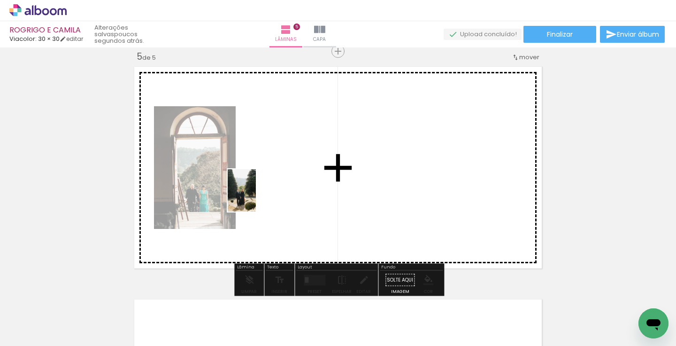
drag, startPoint x: 105, startPoint y: 313, endPoint x: 256, endPoint y: 197, distance: 190.3
click at [256, 197] on quentale-workspace at bounding box center [338, 173] width 676 height 346
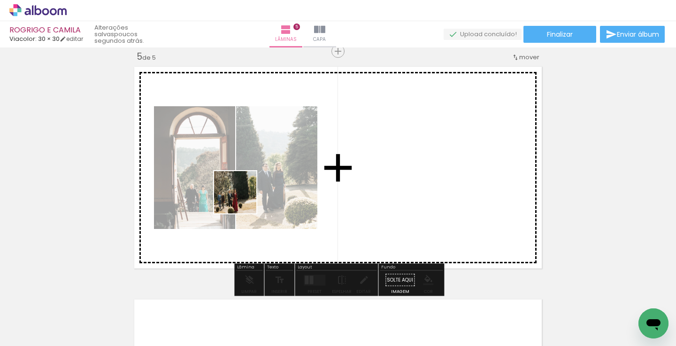
drag, startPoint x: 98, startPoint y: 328, endPoint x: 243, endPoint y: 199, distance: 194.3
click at [243, 199] on quentale-workspace at bounding box center [338, 173] width 676 height 346
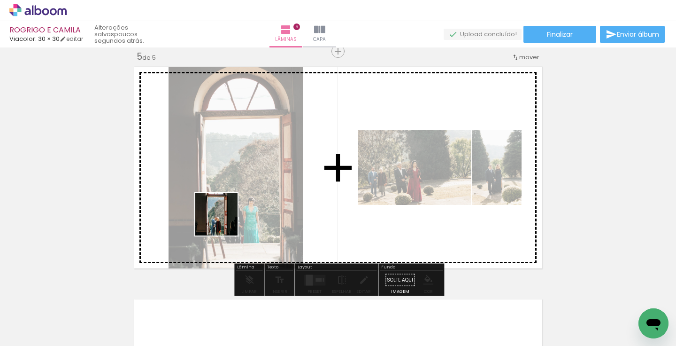
drag, startPoint x: 113, startPoint y: 310, endPoint x: 255, endPoint y: 209, distance: 174.3
click at [255, 209] on quentale-workspace at bounding box center [338, 173] width 676 height 346
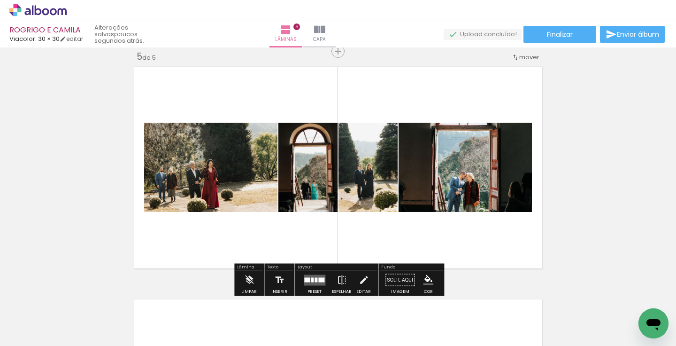
click at [315, 281] on div at bounding box center [316, 279] width 3 height 5
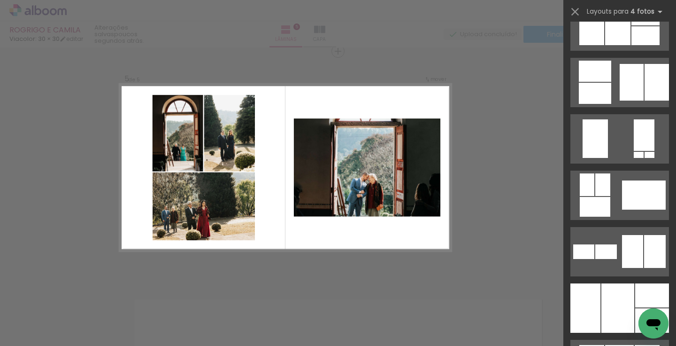
scroll to position [590, 0]
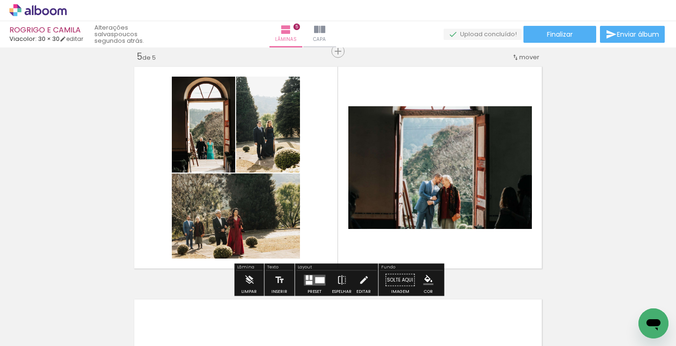
click at [46, 335] on span "Adicionar Fotos" at bounding box center [33, 340] width 28 height 10
click at [0, 0] on input "file" at bounding box center [0, 0] width 0 height 0
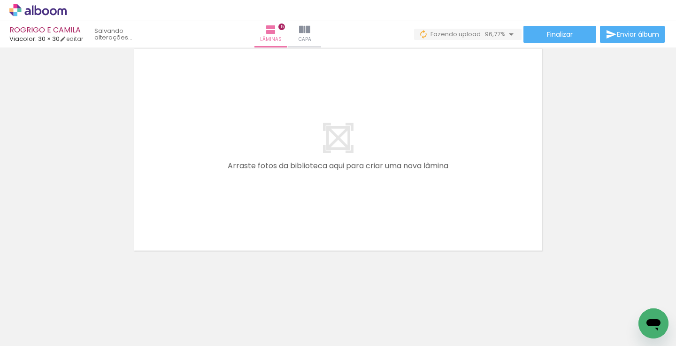
scroll to position [1191, 0]
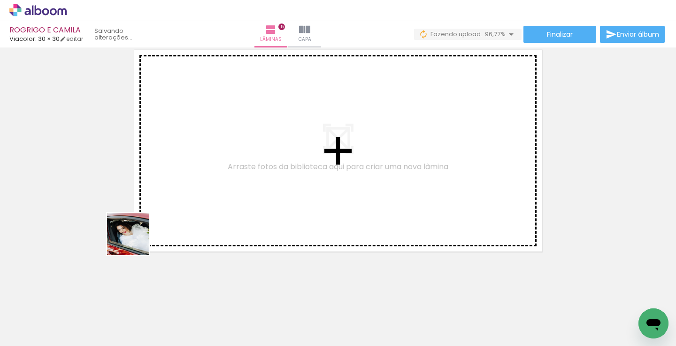
drag, startPoint x: 101, startPoint y: 317, endPoint x: 149, endPoint y: 223, distance: 106.3
click at [149, 223] on quentale-workspace at bounding box center [338, 173] width 676 height 346
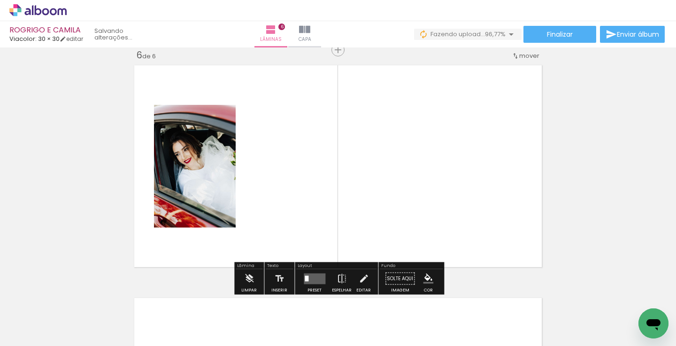
scroll to position [1174, 0]
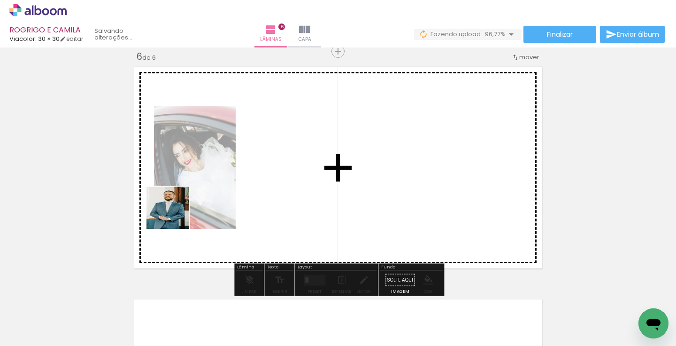
drag, startPoint x: 103, startPoint y: 318, endPoint x: 175, endPoint y: 215, distance: 125.2
click at [175, 215] on quentale-workspace at bounding box center [338, 173] width 676 height 346
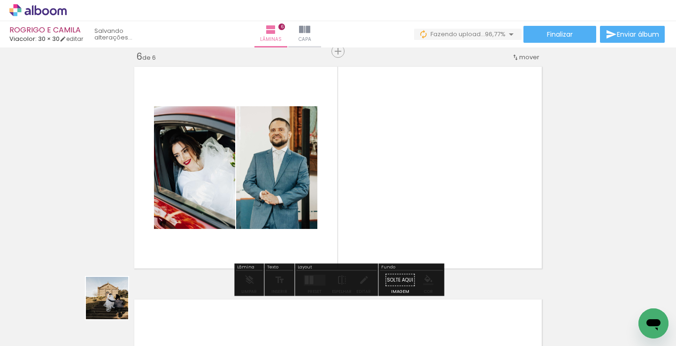
drag, startPoint x: 104, startPoint y: 318, endPoint x: 181, endPoint y: 220, distance: 125.1
click at [181, 221] on quentale-workspace at bounding box center [338, 173] width 676 height 346
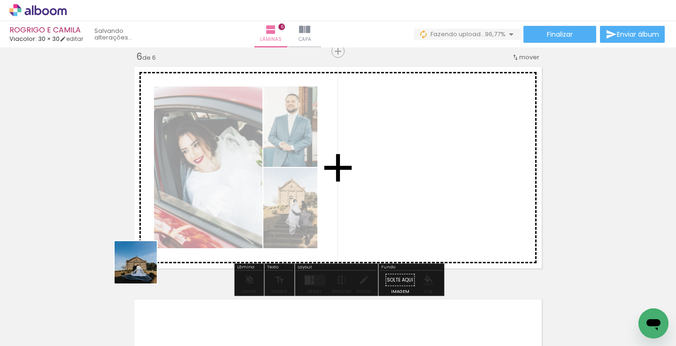
drag, startPoint x: 101, startPoint y: 325, endPoint x: 178, endPoint y: 225, distance: 125.5
click at [179, 224] on quentale-workspace at bounding box center [338, 173] width 676 height 346
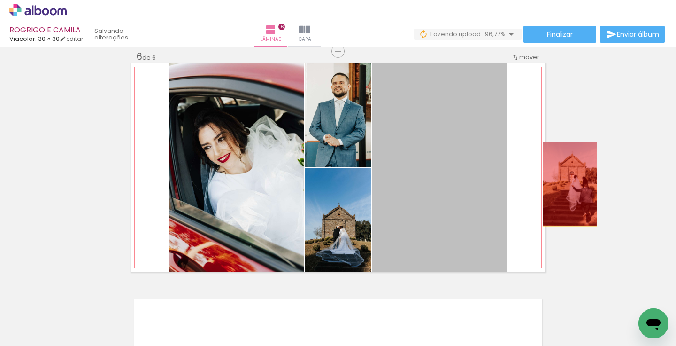
drag, startPoint x: 431, startPoint y: 193, endPoint x: 569, endPoint y: 184, distance: 138.8
